Goal: Task Accomplishment & Management: Manage account settings

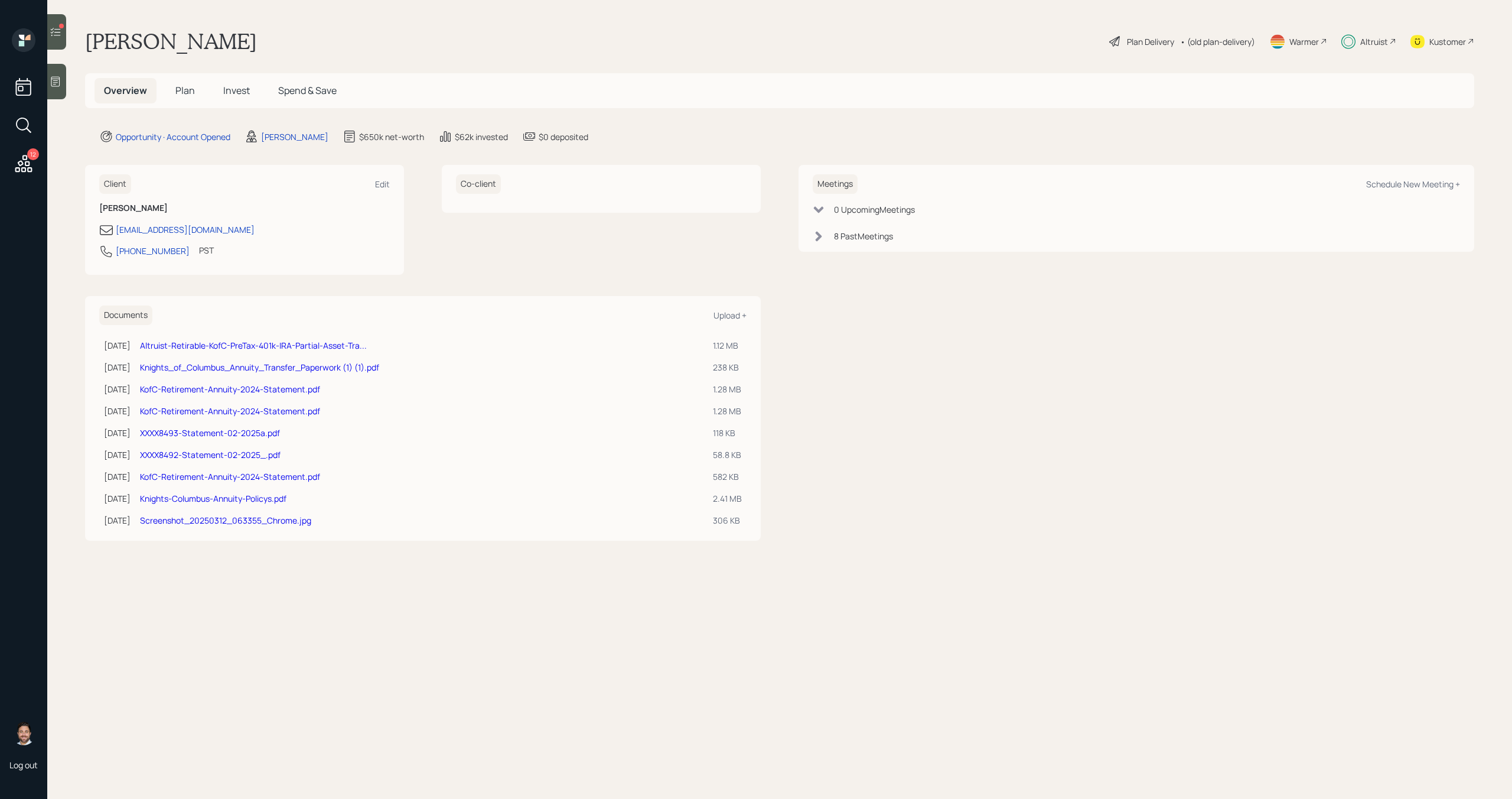
click at [241, 92] on span "Invest" at bounding box center [237, 91] width 27 height 13
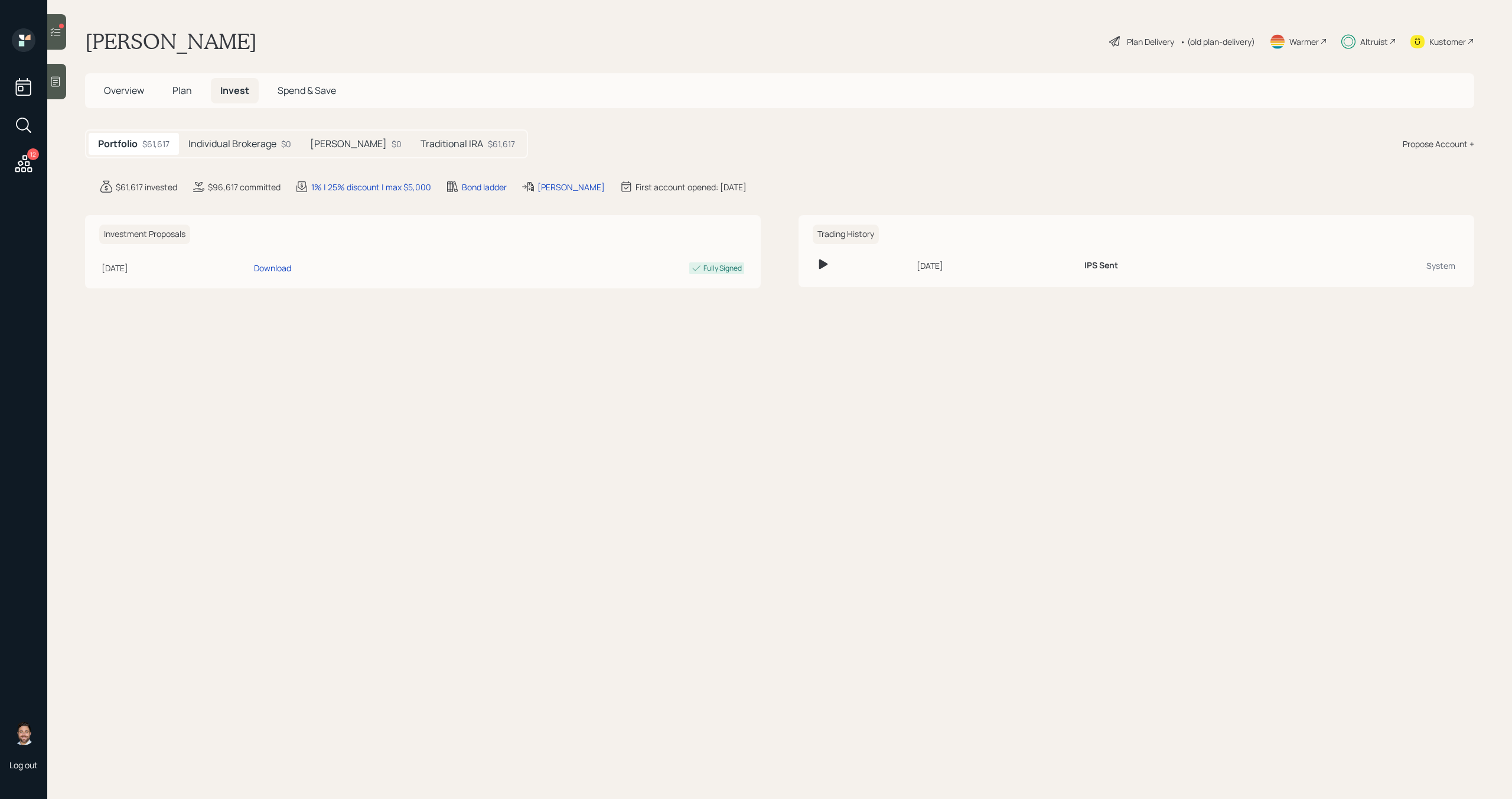
click at [64, 42] on div at bounding box center [56, 32] width 19 height 36
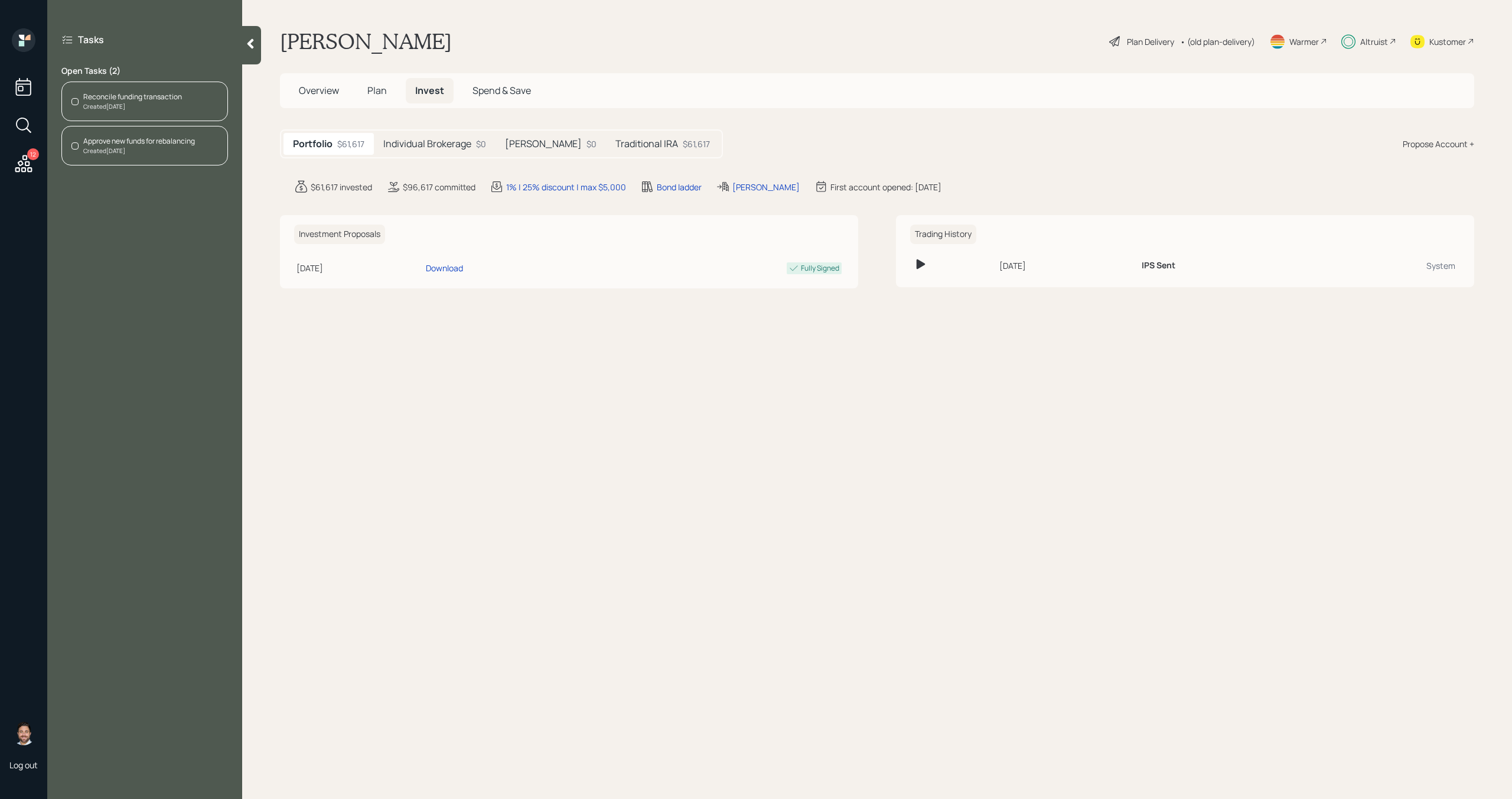
click at [175, 108] on div "Created Today" at bounding box center [132, 107] width 99 height 9
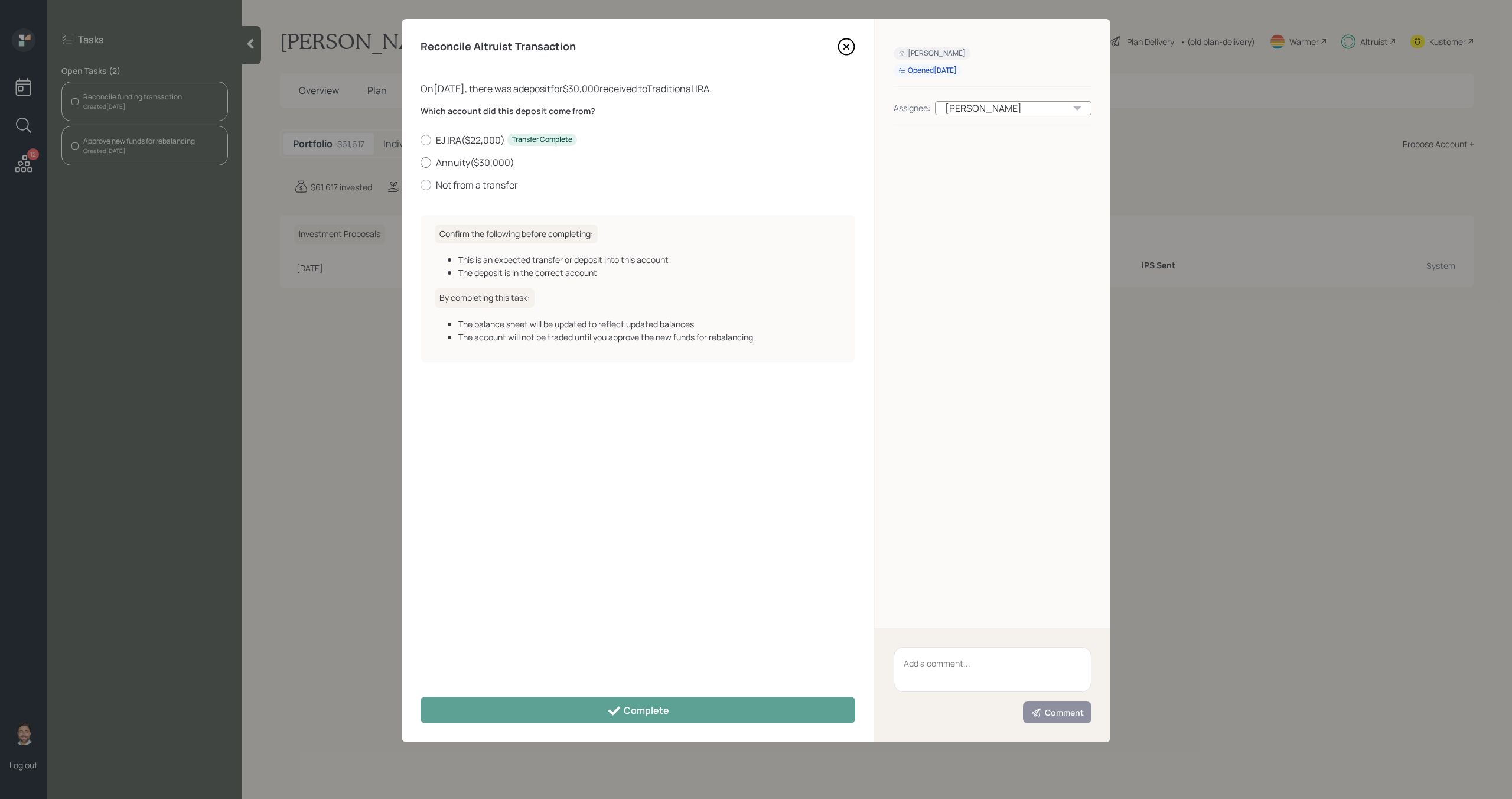
click at [427, 162] on div at bounding box center [426, 162] width 10 height 10
click at [421, 162] on input "Annuity ( $30,000 )" at bounding box center [420, 162] width 1 height 1
radio input "true"
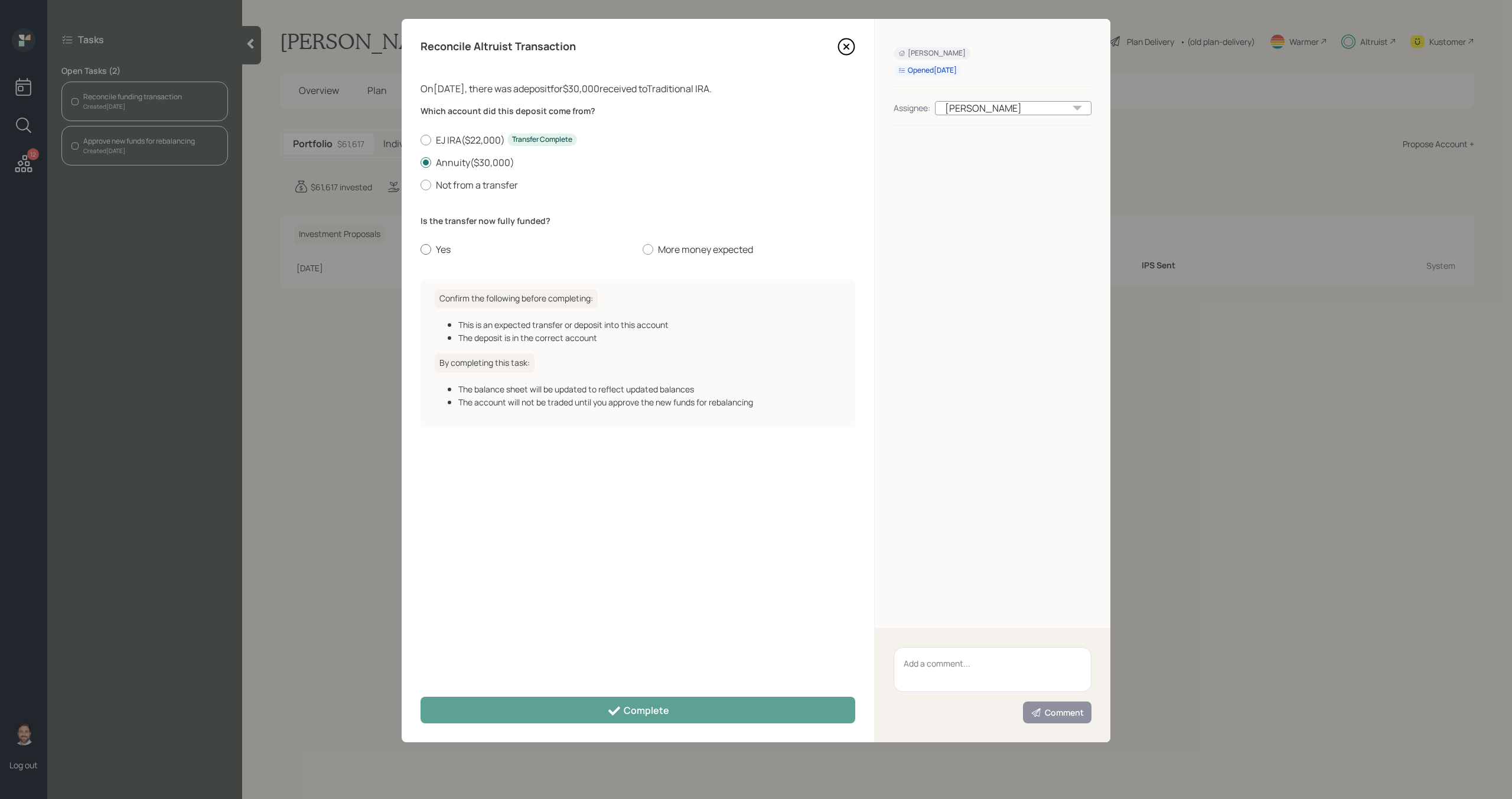
click at [438, 246] on label "Yes" at bounding box center [527, 249] width 213 height 13
click at [421, 249] on input "Yes" at bounding box center [420, 249] width 1 height 1
radio input "true"
click at [742, 248] on label "More money expected" at bounding box center [749, 249] width 213 height 13
click at [642, 249] on input "More money expected" at bounding box center [642, 249] width 1 height 1
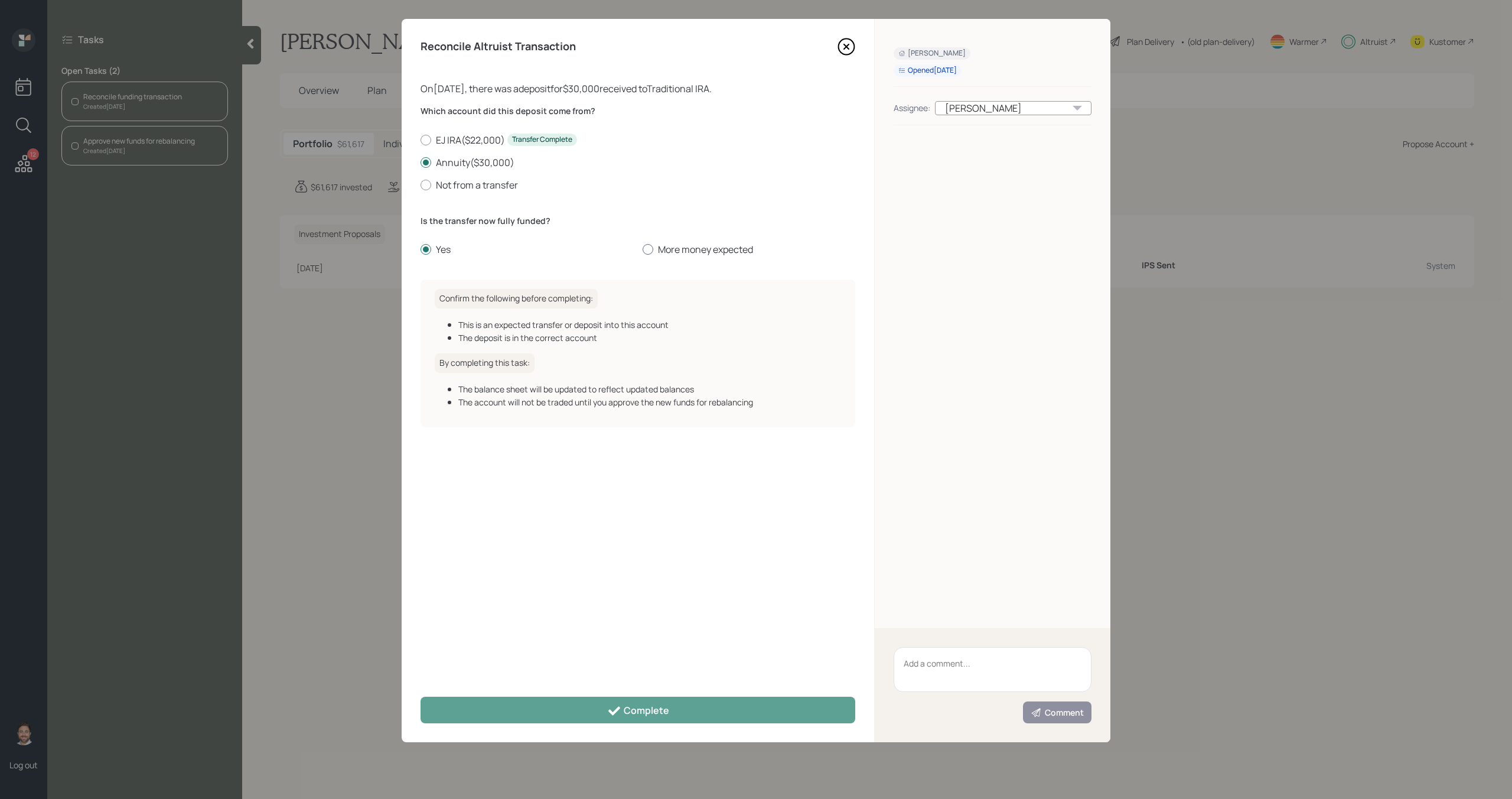
radio input "true"
click at [439, 251] on label "Yes" at bounding box center [527, 249] width 213 height 13
click at [421, 250] on input "Yes" at bounding box center [420, 249] width 1 height 1
radio input "true"
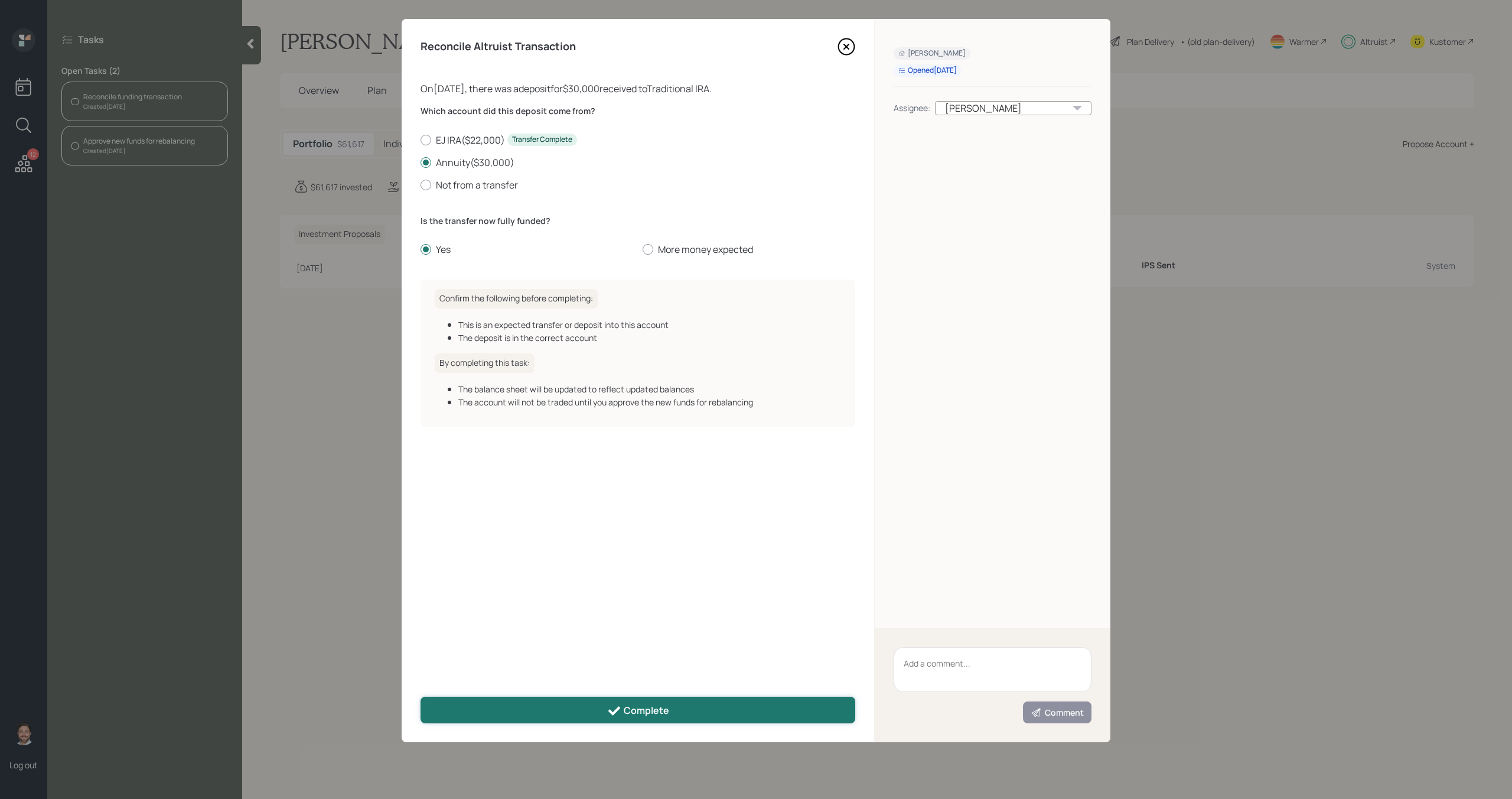
click at [614, 702] on button "Complete" at bounding box center [638, 710] width 435 height 27
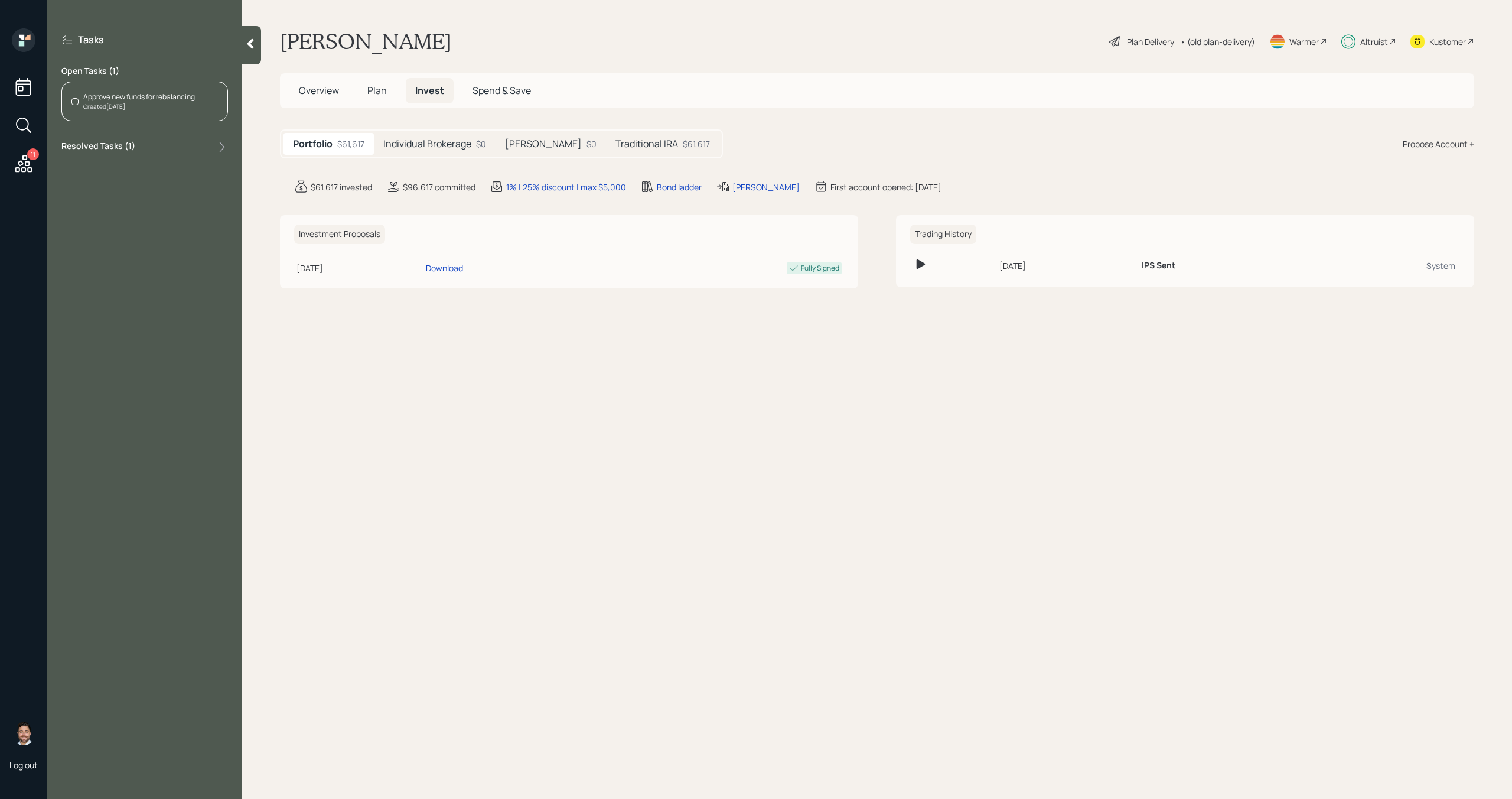
click at [158, 105] on div "Created Today" at bounding box center [139, 107] width 111 height 9
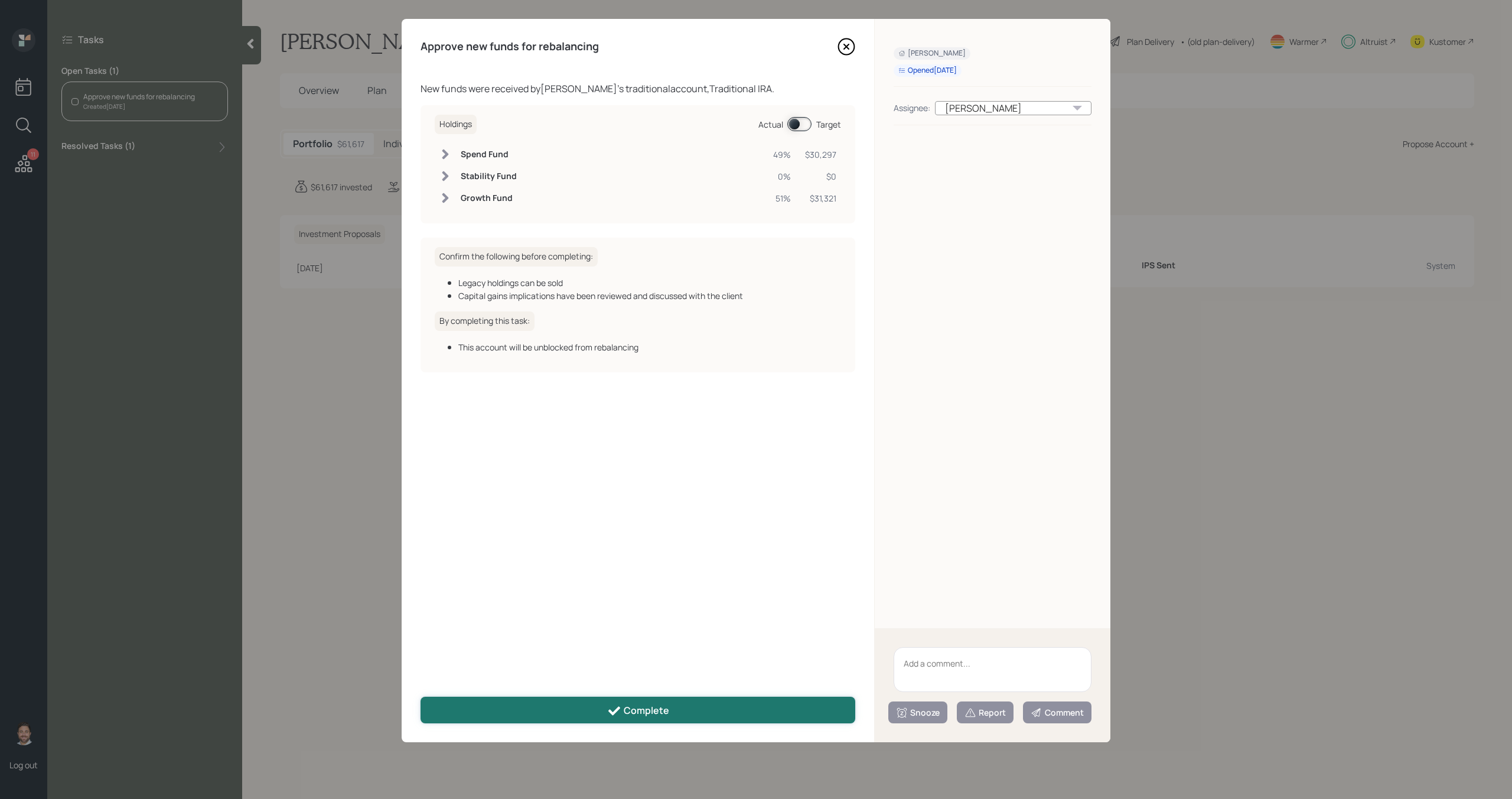
click at [618, 706] on icon at bounding box center [614, 710] width 12 height 9
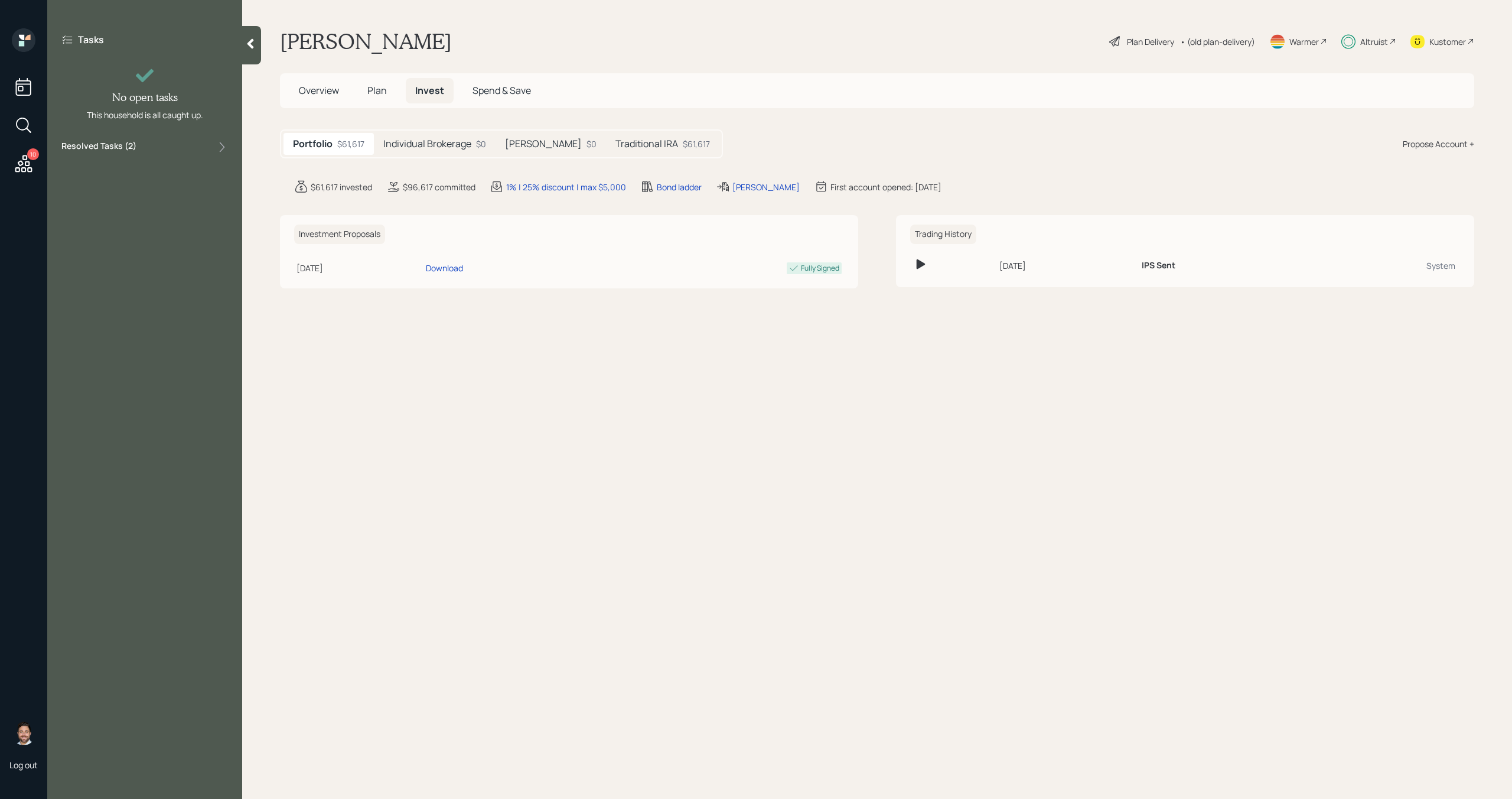
click at [18, 160] on icon at bounding box center [24, 163] width 22 height 22
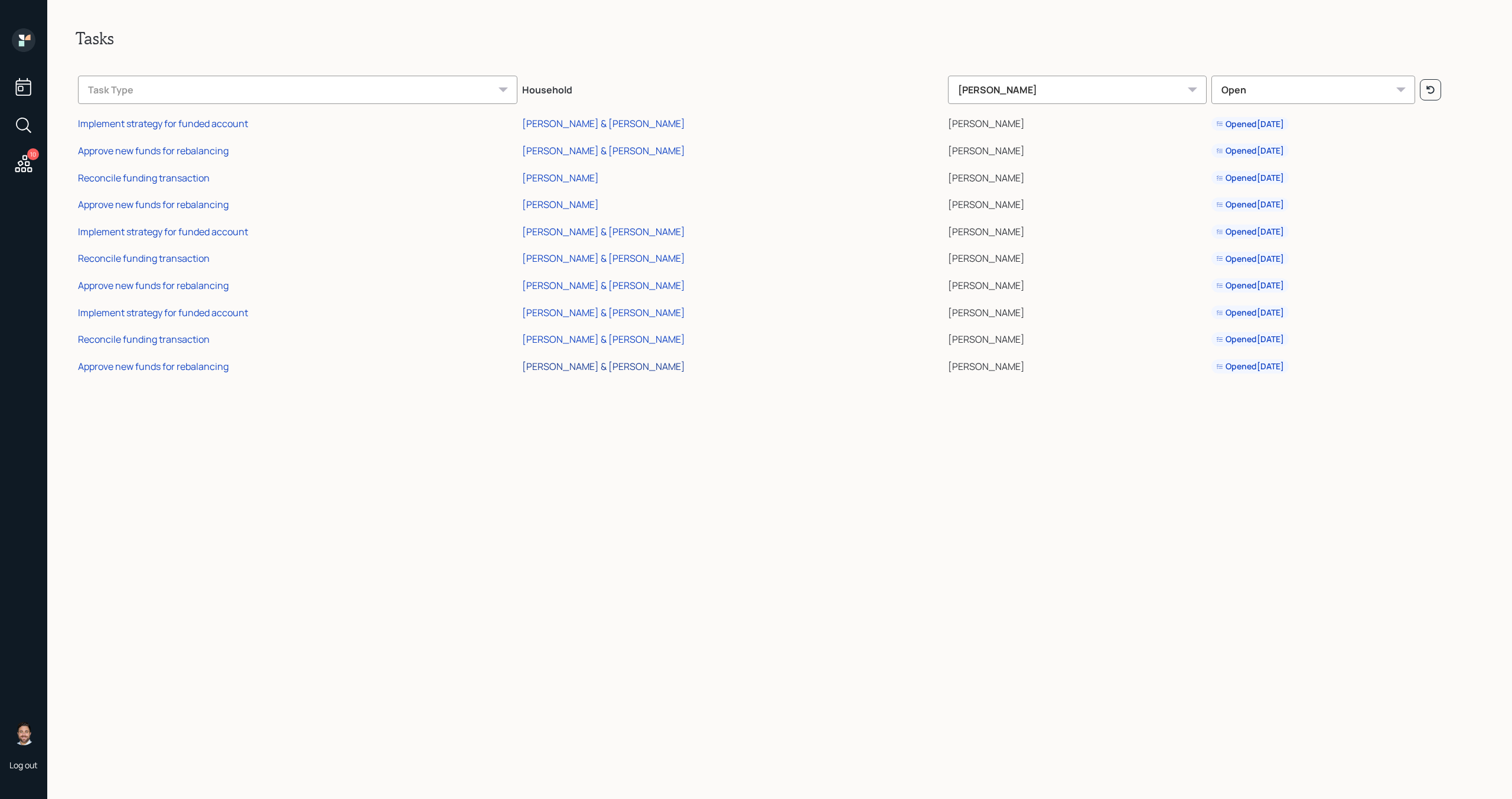
click at [648, 369] on div "Jacqueline & Edgar Frame" at bounding box center [604, 366] width 163 height 13
